Goal: Find contact information: Find contact information

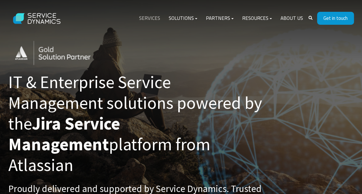
click at [159, 20] on link "Services" at bounding box center [150, 19] width 30 height 14
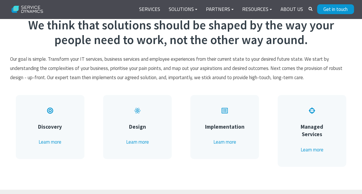
scroll to position [303, 0]
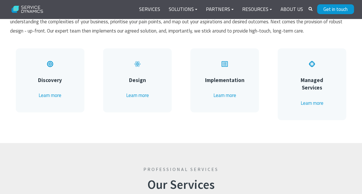
click at [137, 154] on div "Professional Services Our Services" at bounding box center [181, 173] width 362 height 60
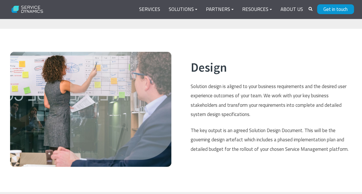
scroll to position [641, 0]
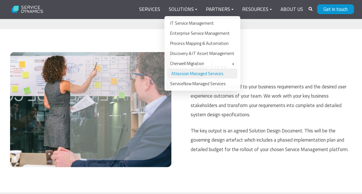
click at [209, 74] on link "Atlassian Managed Services" at bounding box center [202, 73] width 70 height 10
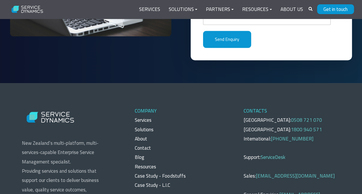
scroll to position [1551, 0]
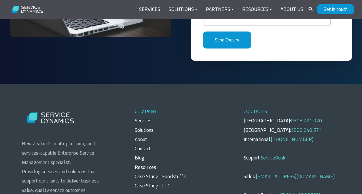
click at [139, 147] on link "Contact" at bounding box center [143, 148] width 16 height 7
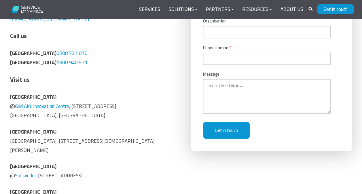
scroll to position [218, 0]
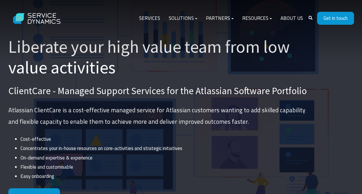
click at [350, 73] on div "Liberate your high value team from low value activities ClientCare - Managed Su…" at bounding box center [181, 120] width 357 height 169
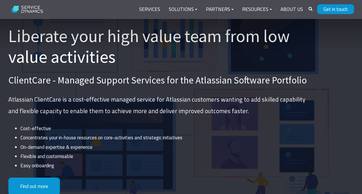
scroll to position [11, 0]
